Goal: Navigation & Orientation: Find specific page/section

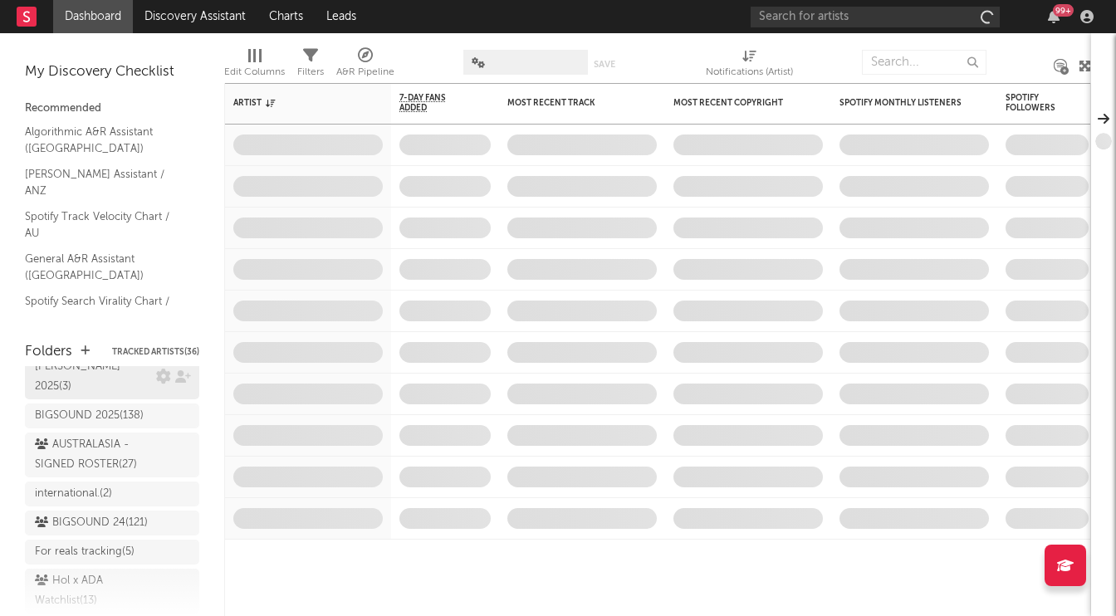
scroll to position [75, 0]
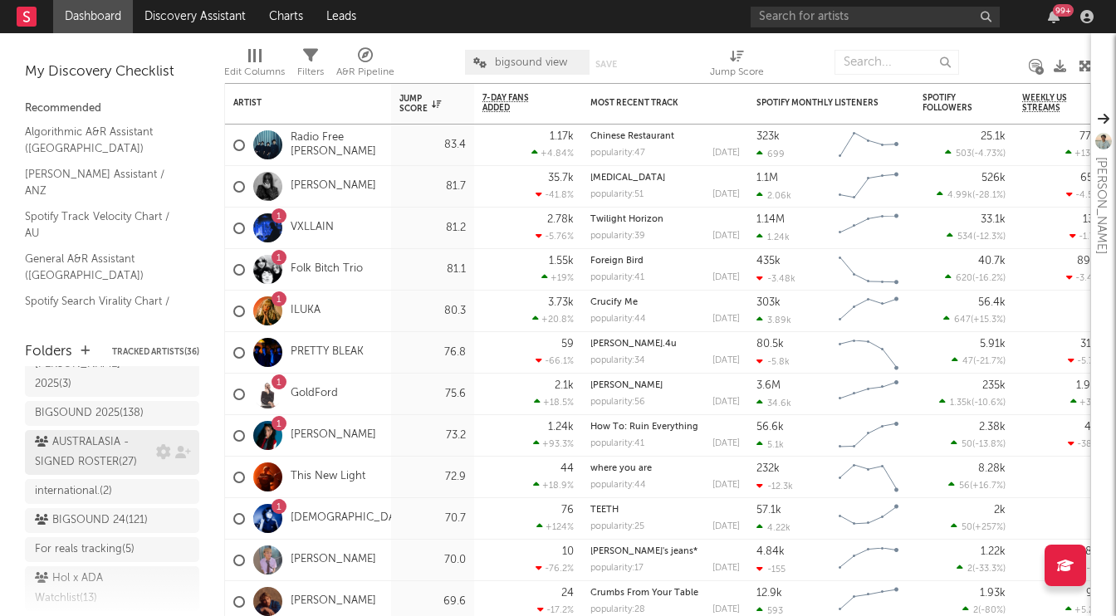
click at [101, 438] on div "AUSTRALASIA - SIGNED ROSTER ( 27 )" at bounding box center [93, 453] width 117 height 40
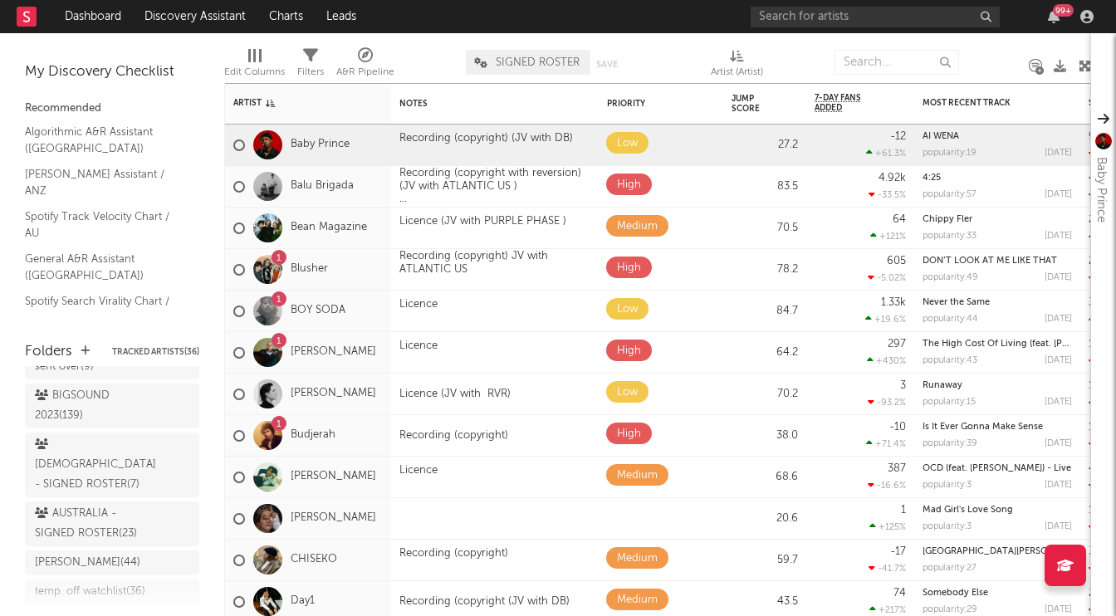
scroll to position [612, 0]
click at [102, 500] on div "AUSTRALIA - SIGNED ROSTER ( 23 )" at bounding box center [93, 520] width 117 height 40
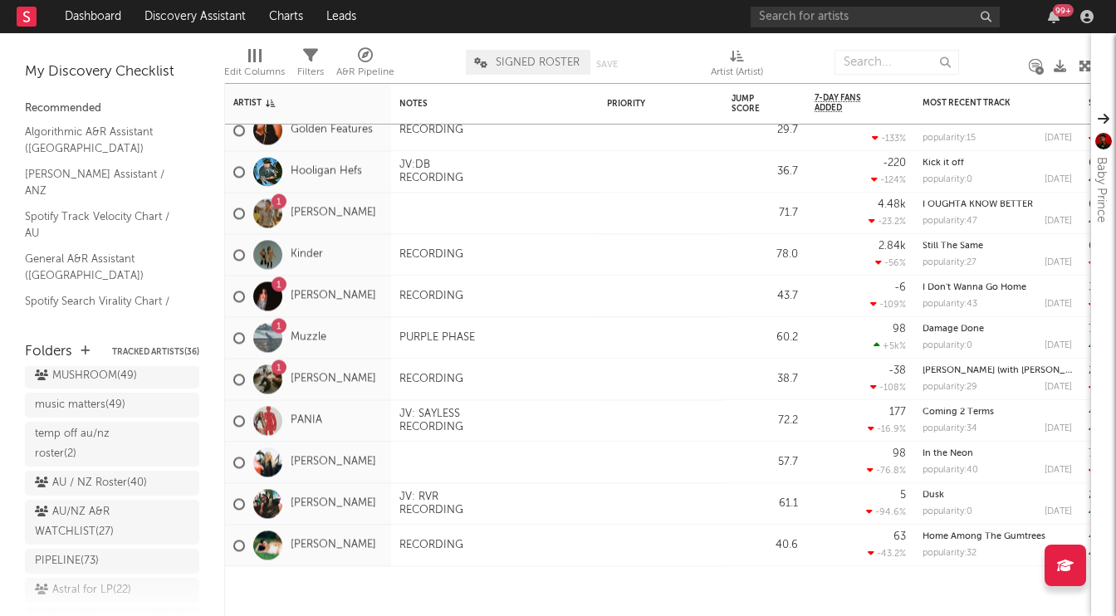
scroll to position [353, 0]
click at [111, 476] on div "AU / NZ Roster ( 40 )" at bounding box center [91, 486] width 112 height 20
